Goal: Contribute content: Add original content to the website for others to see

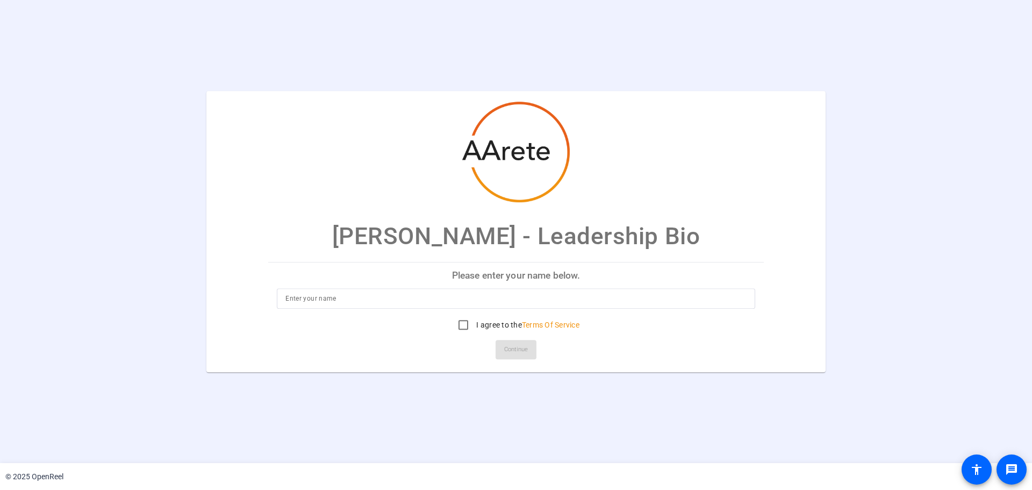
click at [333, 302] on input at bounding box center [516, 298] width 461 height 13
type input "[PERSON_NAME]"
click at [460, 327] on input "I agree to the Terms Of Service" at bounding box center [464, 325] width 22 height 22
checkbox input "true"
click at [517, 347] on span "Continue" at bounding box center [516, 349] width 24 height 16
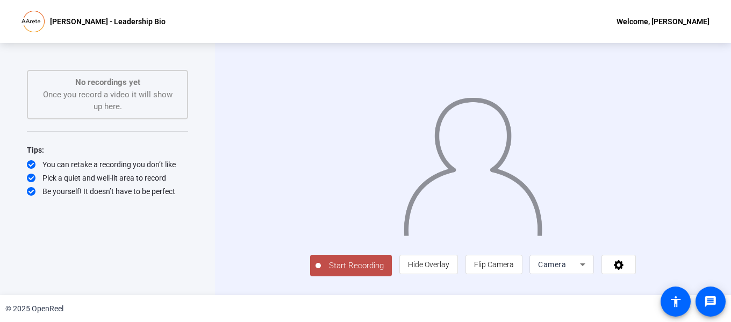
scroll to position [22, 0]
click at [624, 270] on icon at bounding box center [619, 265] width 10 height 10
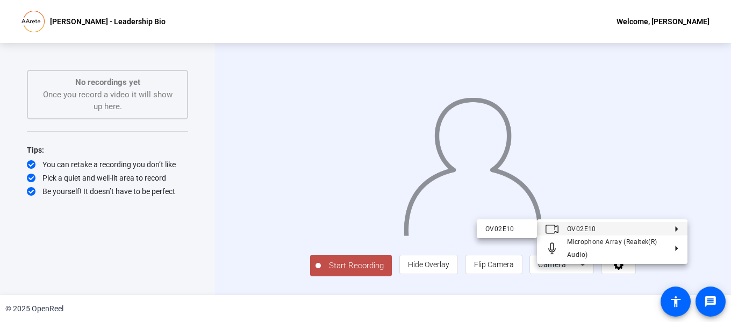
click at [632, 179] on div at bounding box center [365, 161] width 731 height 322
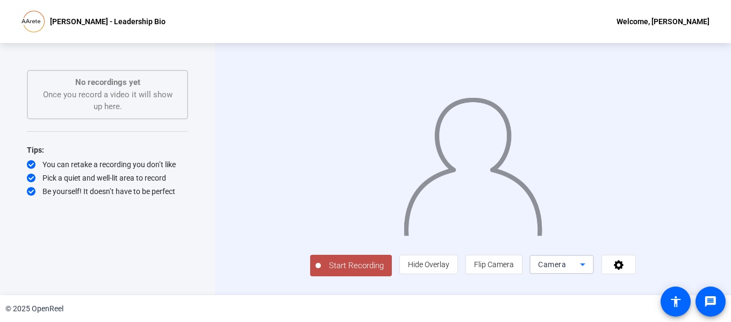
click at [566, 269] on span "Camera" at bounding box center [552, 264] width 28 height 9
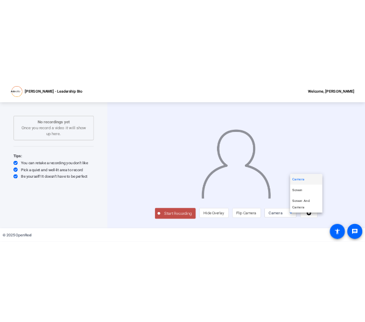
scroll to position [0, 0]
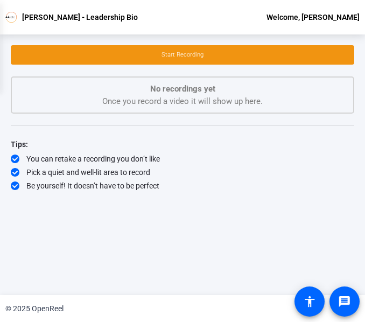
click at [240, 194] on div at bounding box center [182, 161] width 365 height 322
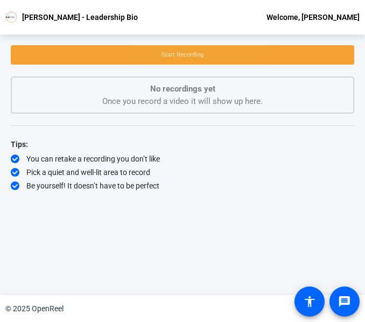
click at [174, 56] on span "Start Recording" at bounding box center [182, 54] width 42 height 7
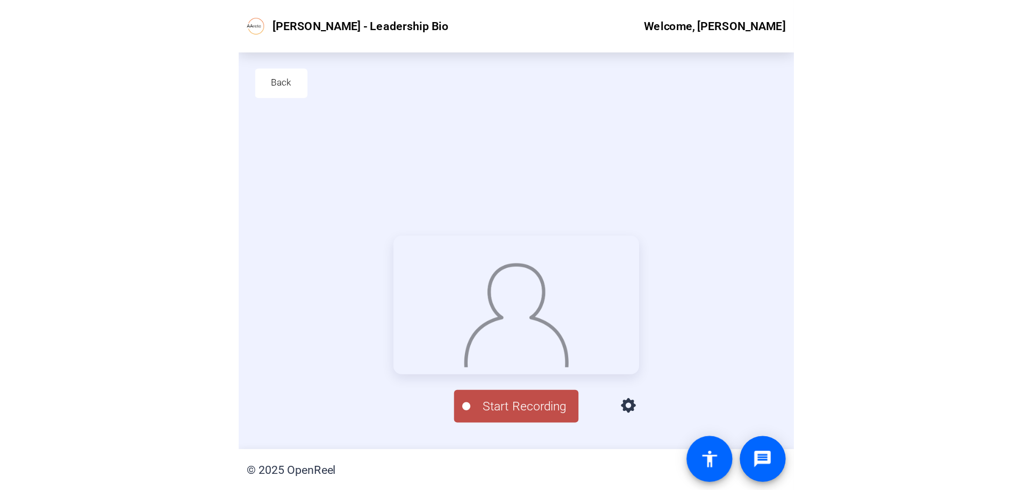
scroll to position [52, 0]
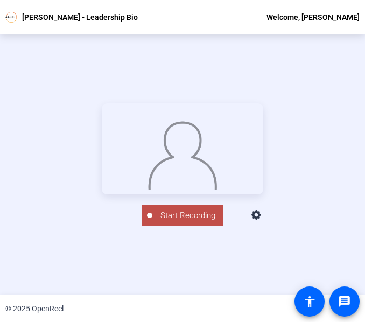
click at [166, 222] on span "Start Recording" at bounding box center [187, 215] width 71 height 12
click at [169, 226] on div "00:01:13" at bounding box center [188, 221] width 54 height 10
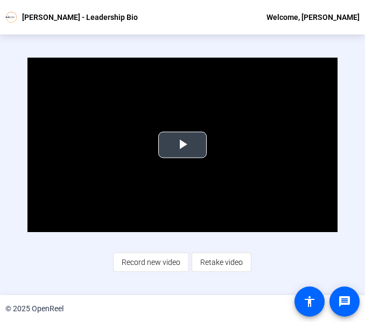
click at [182, 145] on span "Video Player" at bounding box center [182, 145] width 0 height 0
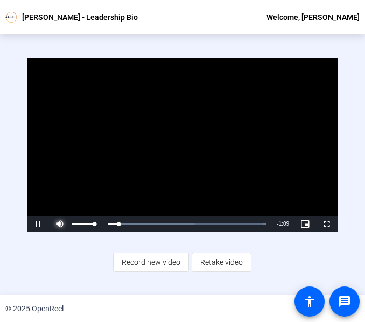
click at [61, 224] on span "Video Player" at bounding box center [60, 224] width 22 height 0
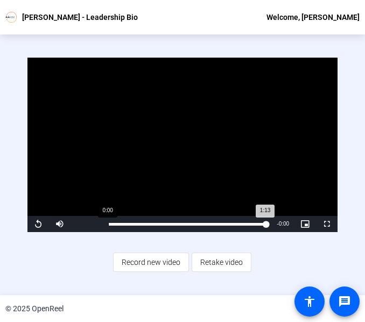
drag, startPoint x: 80, startPoint y: 220, endPoint x: 103, endPoint y: 220, distance: 23.1
click at [103, 220] on div "Replay Mute 100% Current Time 1:13 / Duration 1:13 Loaded : 100.00% 0:00 1:13 S…" at bounding box center [182, 224] width 310 height 16
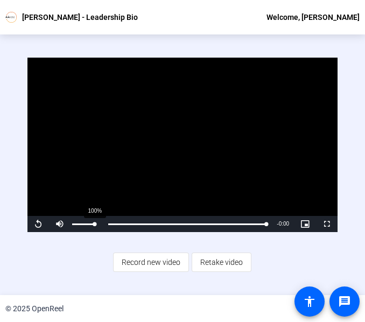
click at [94, 223] on div "Volume Level" at bounding box center [83, 224] width 22 height 2
click at [148, 134] on video "Video Player" at bounding box center [182, 145] width 310 height 174
click at [58, 224] on span "Video Player" at bounding box center [60, 224] width 22 height 0
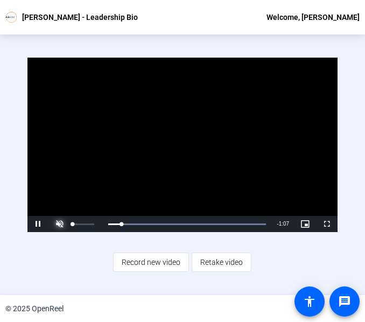
click at [57, 224] on span "Video Player" at bounding box center [60, 224] width 22 height 0
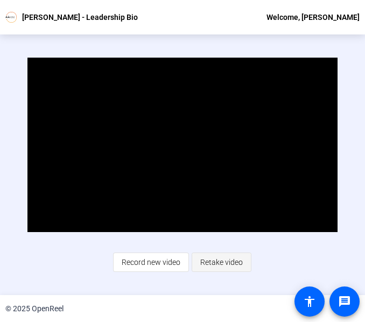
click at [214, 261] on span "Retake video" at bounding box center [221, 262] width 42 height 20
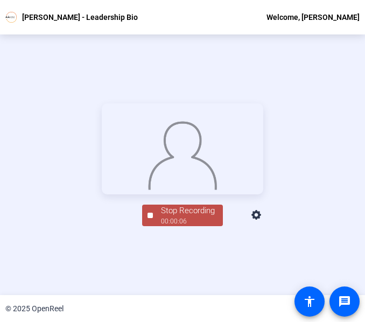
click at [165, 226] on div "00:00:06" at bounding box center [188, 221] width 54 height 10
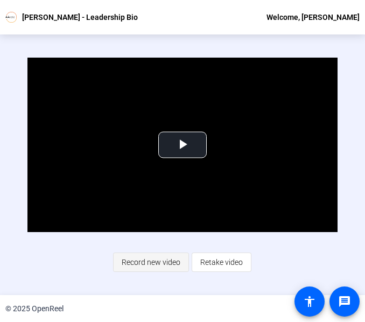
click at [131, 262] on span "Record new video" at bounding box center [151, 262] width 59 height 20
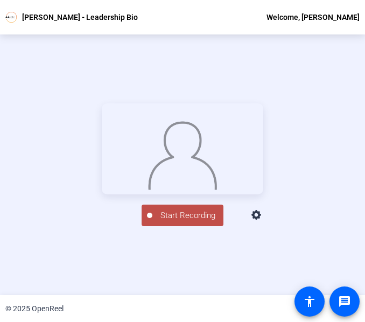
click at [166, 222] on span "Start Recording" at bounding box center [187, 215] width 71 height 12
click at [188, 217] on div "Stop Recording" at bounding box center [188, 210] width 54 height 12
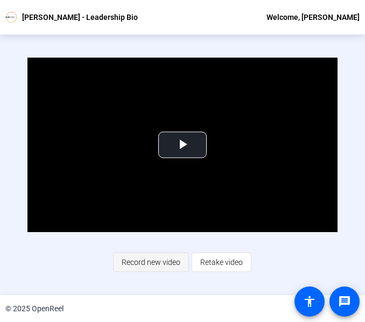
click at [159, 262] on span "Record new video" at bounding box center [151, 262] width 59 height 20
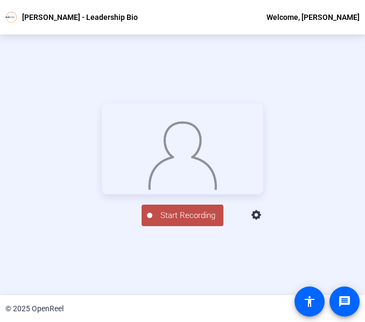
click at [168, 222] on span "Start Recording" at bounding box center [187, 215] width 71 height 12
click at [166, 217] on div "Stop Recording" at bounding box center [188, 210] width 54 height 12
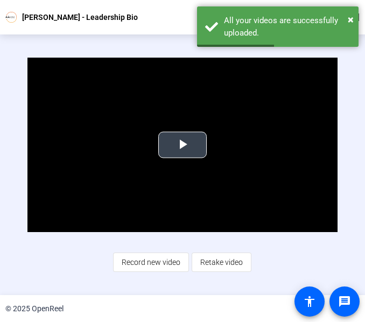
click at [182, 145] on span "Video Player" at bounding box center [182, 145] width 0 height 0
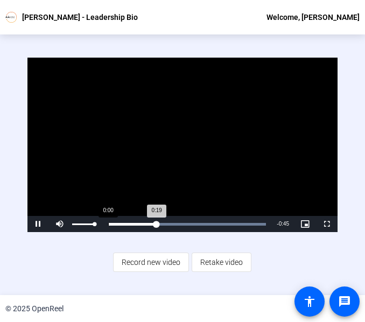
drag, startPoint x: 92, startPoint y: 220, endPoint x: 103, endPoint y: 220, distance: 11.3
click at [103, 220] on div "Pause Mute 100% Current Time 0:19 / Duration 1:04 Loaded : 100.00% 0:00 0:19 St…" at bounding box center [182, 224] width 310 height 16
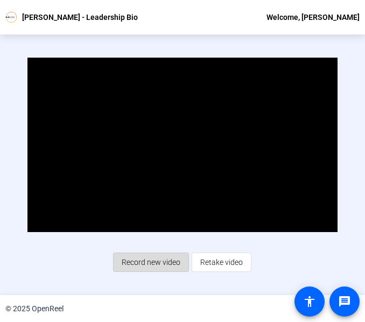
click at [143, 259] on span "Record new video" at bounding box center [151, 262] width 59 height 20
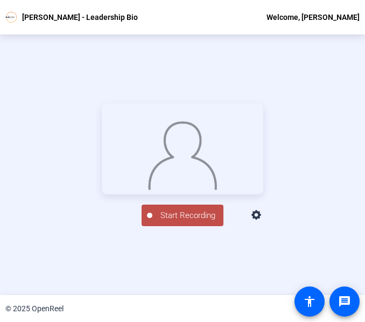
click at [178, 222] on span "Start Recording" at bounding box center [187, 215] width 71 height 12
click at [181, 226] on div "00:00:09" at bounding box center [188, 221] width 54 height 10
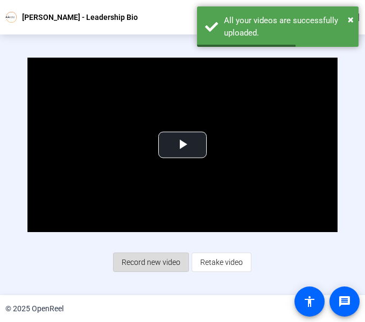
click at [130, 260] on span "Record new video" at bounding box center [151, 262] width 59 height 20
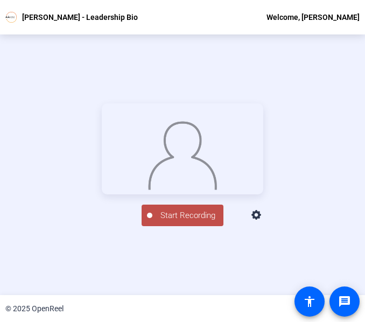
click at [163, 222] on span "Start Recording" at bounding box center [187, 215] width 71 height 12
click at [166, 217] on div "Stop Recording" at bounding box center [188, 210] width 54 height 12
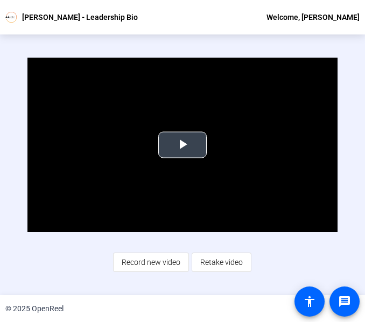
click at [182, 145] on span "Video Player" at bounding box center [182, 145] width 0 height 0
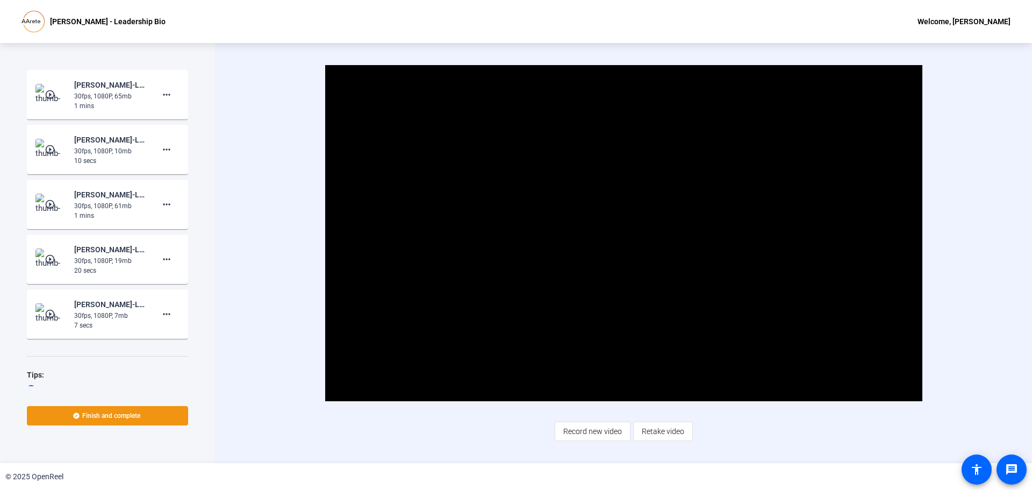
scroll to position [35, 0]
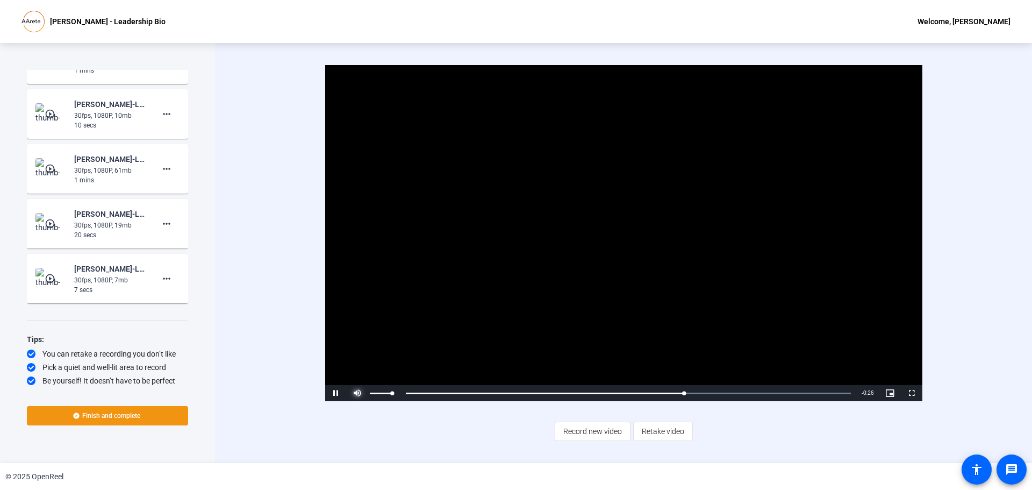
click at [353, 393] on span "Video Player" at bounding box center [358, 393] width 22 height 0
click at [90, 406] on span at bounding box center [107, 416] width 161 height 26
